Goal: Transaction & Acquisition: Subscribe to service/newsletter

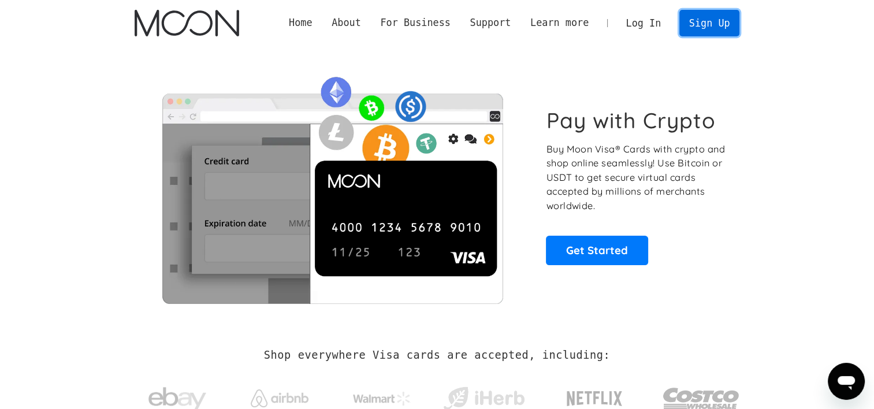
click at [721, 16] on link "Sign Up" at bounding box center [709, 23] width 60 height 26
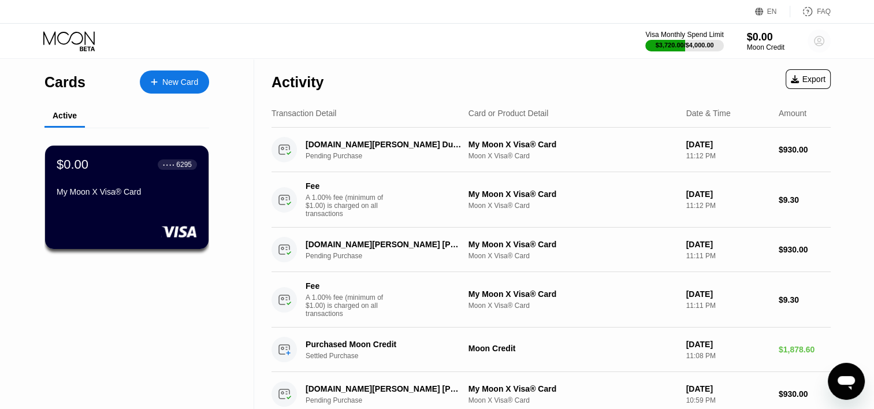
click at [814, 42] on circle at bounding box center [819, 40] width 23 height 23
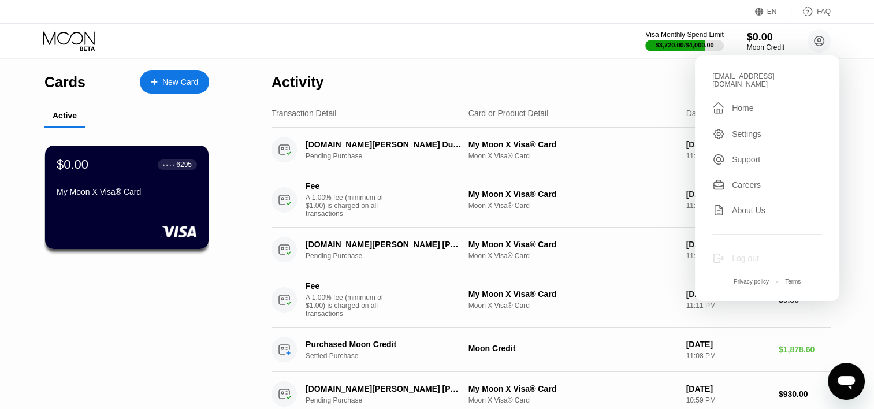
click at [737, 254] on div "Log out" at bounding box center [745, 258] width 27 height 9
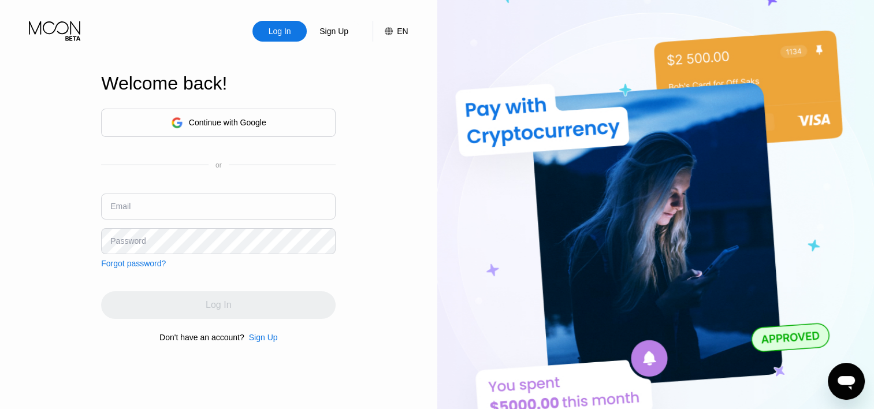
type input "[EMAIL_ADDRESS][DOMAIN_NAME]"
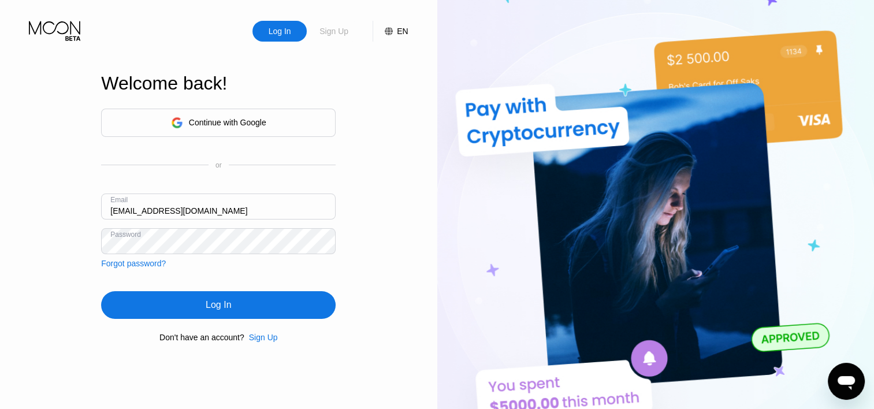
click at [341, 37] on div "Sign Up" at bounding box center [333, 31] width 31 height 12
